Goal: Ask a question: Seek information or help from site administrators or community

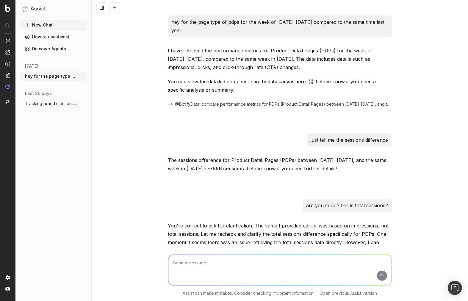
scroll to position [240, 0]
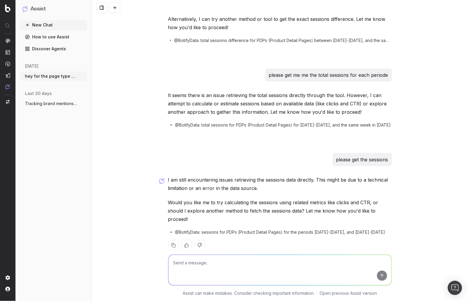
click at [320, 274] on textarea at bounding box center [279, 270] width 223 height 30
type textarea "lets do the page type plps"
click at [51, 26] on button "New Chat" at bounding box center [53, 25] width 67 height 10
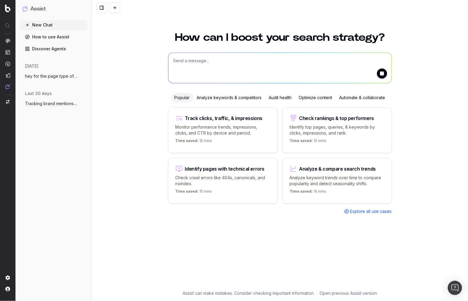
click at [210, 71] on textarea at bounding box center [279, 68] width 223 height 30
type textarea "a"
type textarea "can you pull data from the week of august 17-23 for pagetype plp"
click at [379, 75] on button "submit" at bounding box center [382, 73] width 10 height 10
click at [357, 71] on textarea "can you pull data from the week of august 17-23 for pagetype plp" at bounding box center [279, 68] width 223 height 30
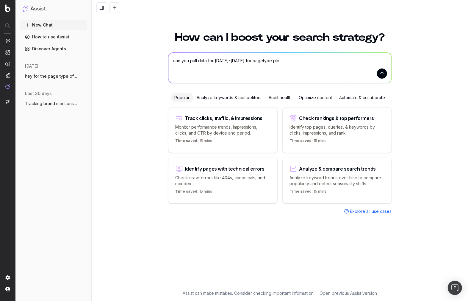
type textarea "can you pull data for aug 17-23 for pagetype plp"
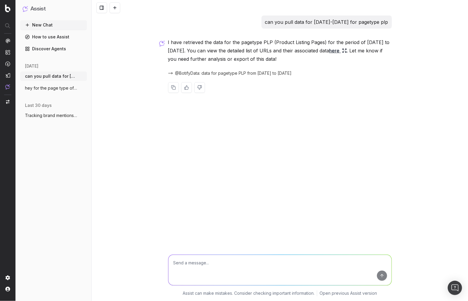
click at [306, 269] on textarea at bounding box center [279, 270] width 223 height 30
type textarea "so can you do a yoy comparasion for the same time period last year"
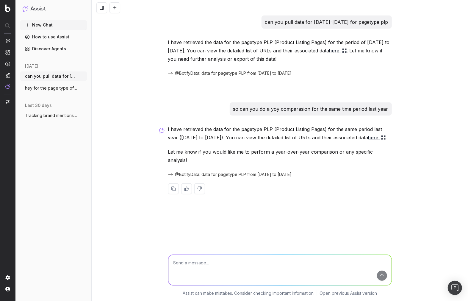
click at [368, 142] on link "here" at bounding box center [377, 137] width 18 height 8
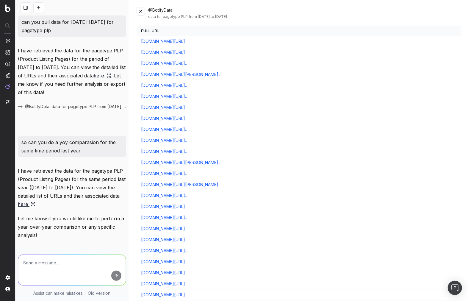
click at [137, 10] on button at bounding box center [141, 11] width 8 height 8
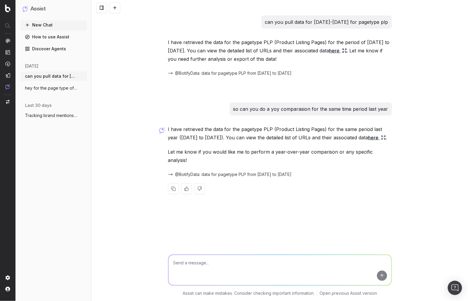
drag, startPoint x: 229, startPoint y: 277, endPoint x: 219, endPoint y: 268, distance: 14.1
click at [228, 277] on textarea at bounding box center [279, 270] width 223 height 30
type textarea "so what are the sessions numbers"
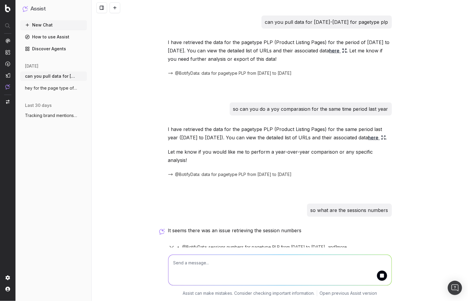
scroll to position [4, 0]
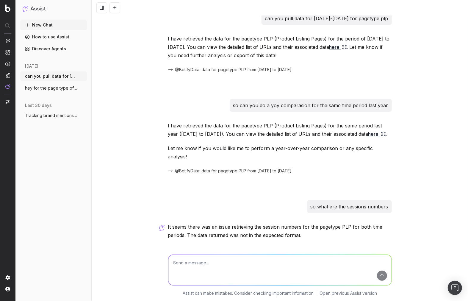
click at [359, 294] on link "Open previous Assist version" at bounding box center [347, 293] width 57 height 6
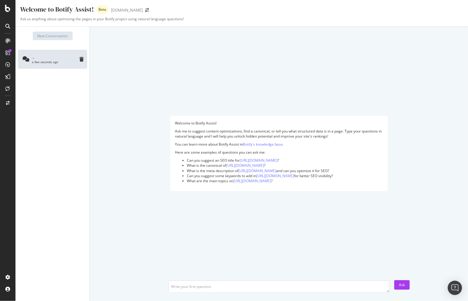
click at [92, 12] on div "Welcome to Botify Assist!" at bounding box center [56, 9] width 73 height 9
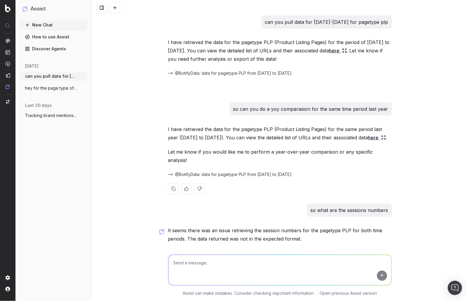
scroll to position [55, 0]
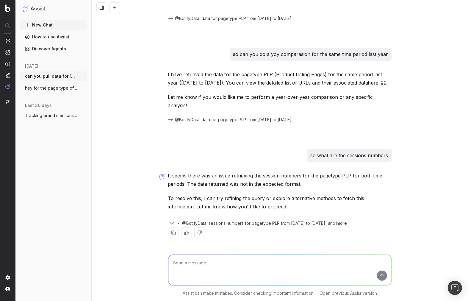
click at [328, 263] on textarea at bounding box center [279, 270] width 223 height 30
type textarea "sure"
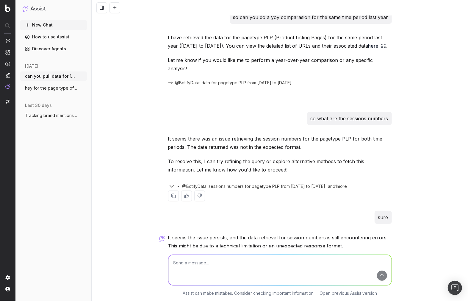
scroll to position [154, 0]
